Goal: Navigation & Orientation: Understand site structure

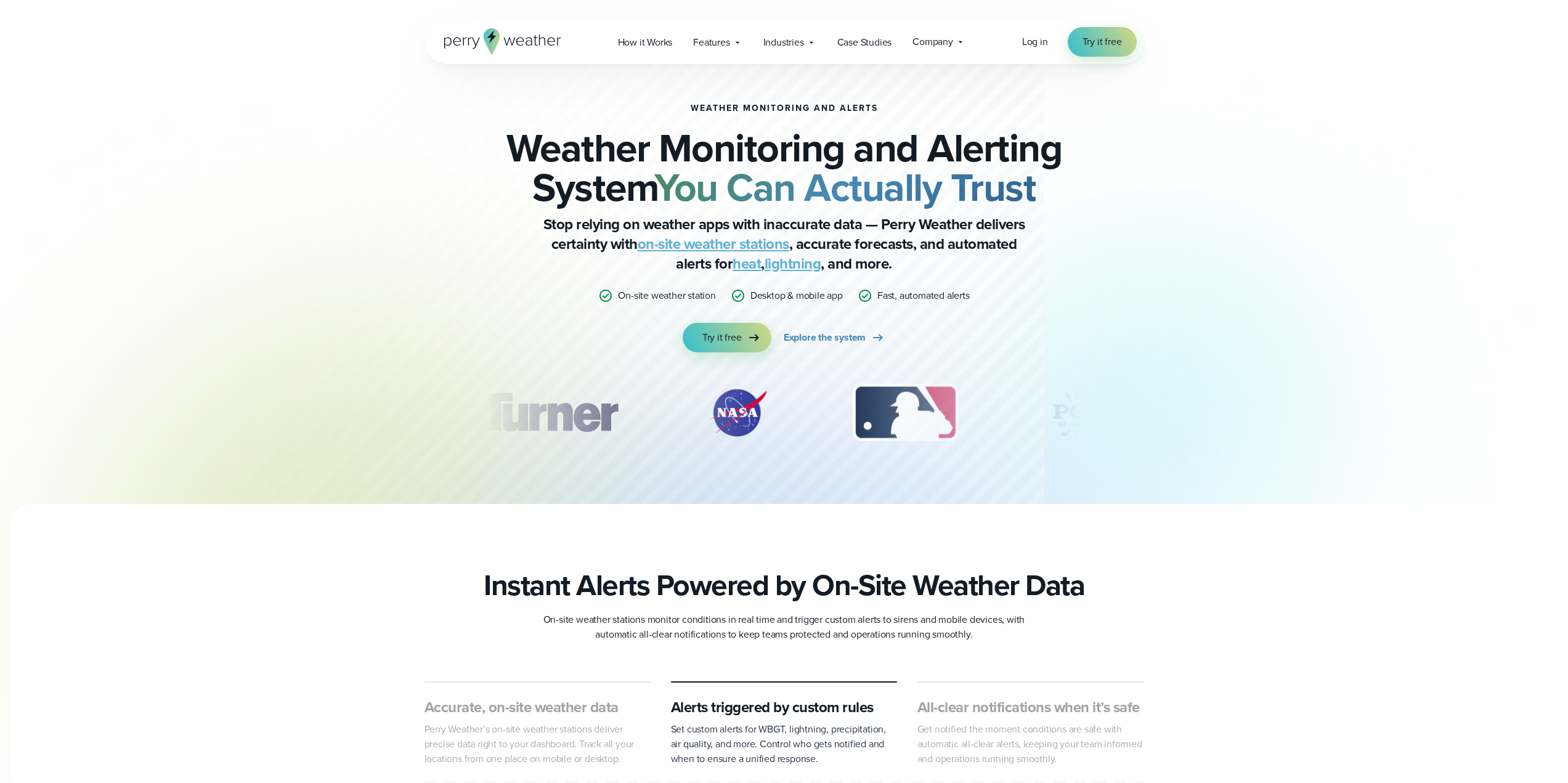
drag, startPoint x: 835, startPoint y: 408, endPoint x: 649, endPoint y: 405, distance: 186.0
click at [649, 405] on div "slideshow" at bounding box center [784, 413] width 596 height 62
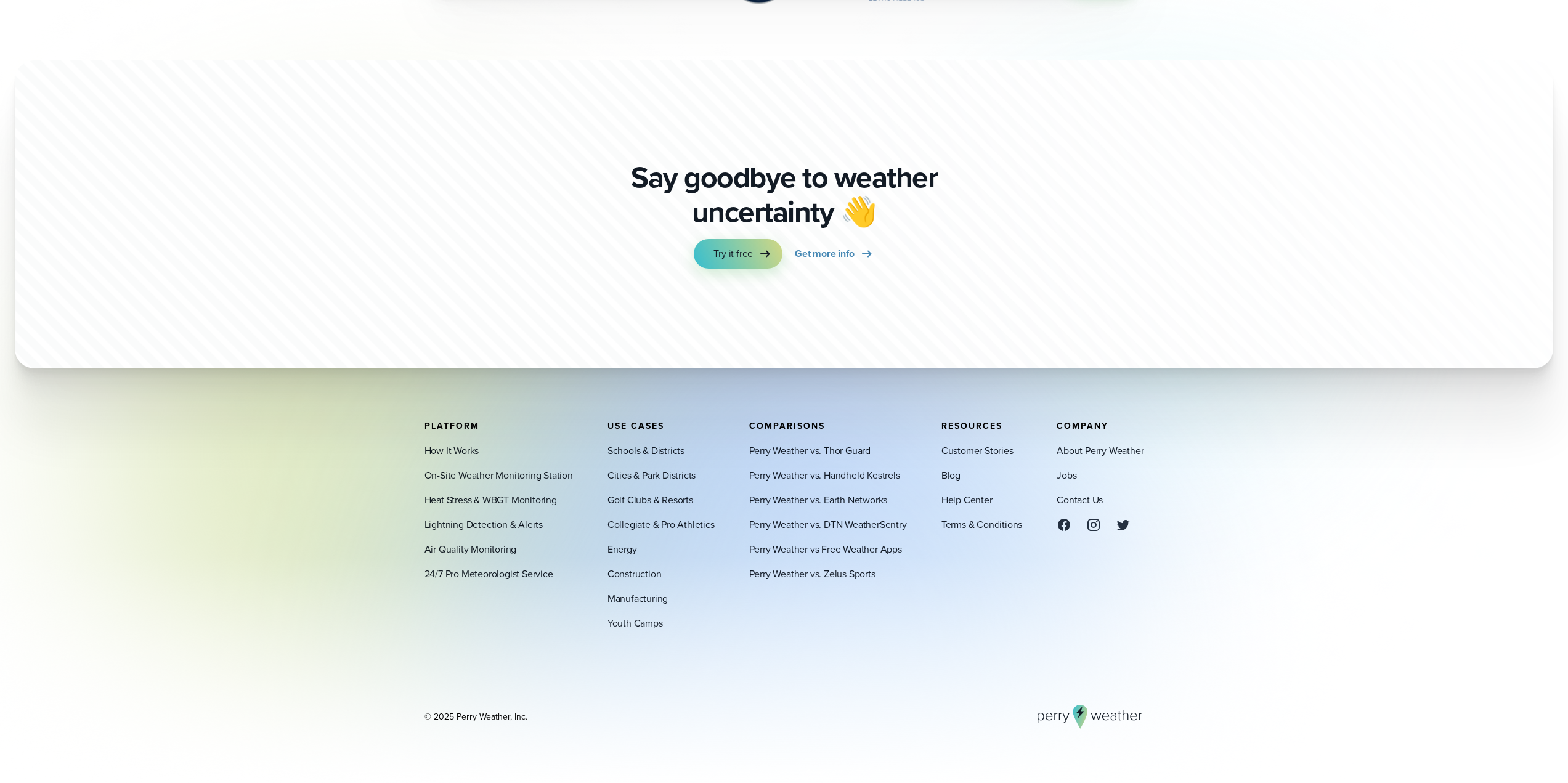
scroll to position [4622, 0]
click at [1094, 453] on link "About Perry Weather" at bounding box center [1099, 450] width 87 height 14
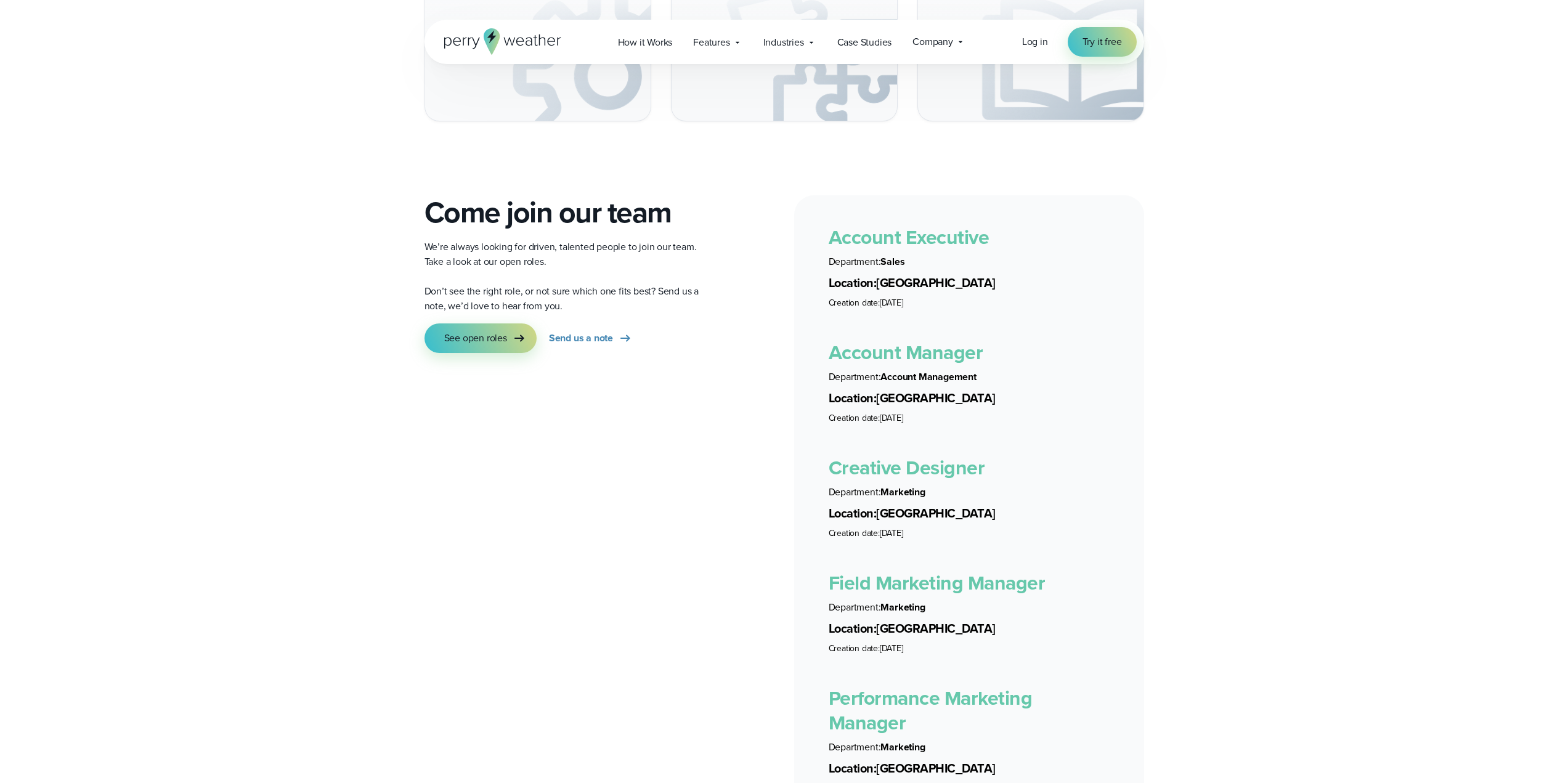
scroll to position [2085, 0]
